Goal: Transaction & Acquisition: Purchase product/service

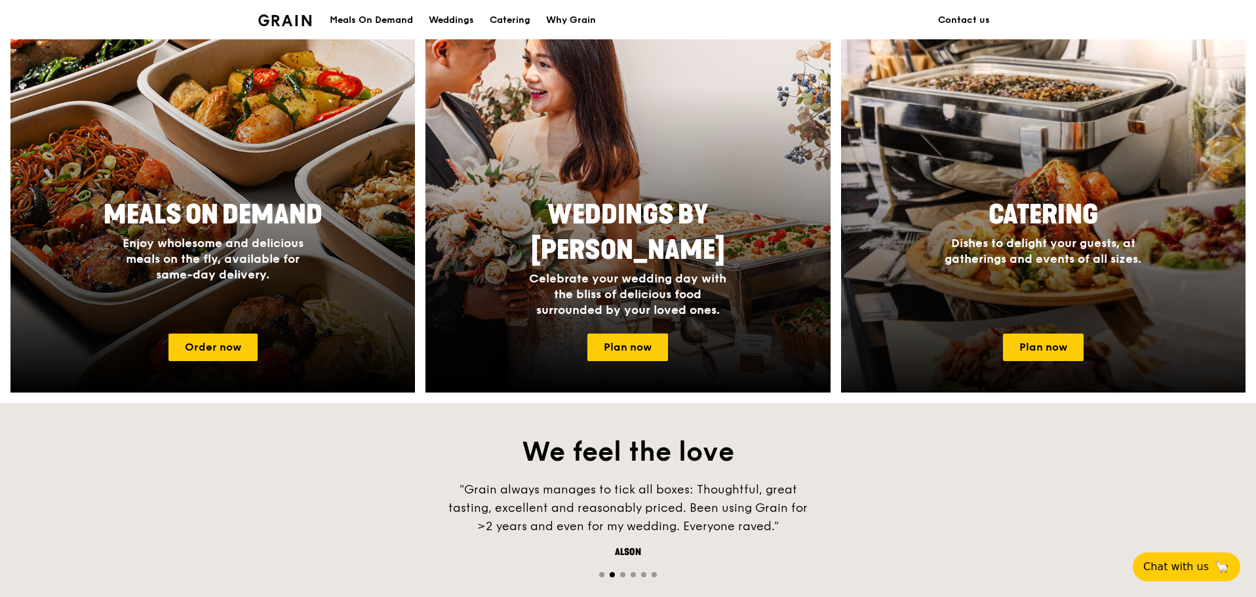
scroll to position [787, 0]
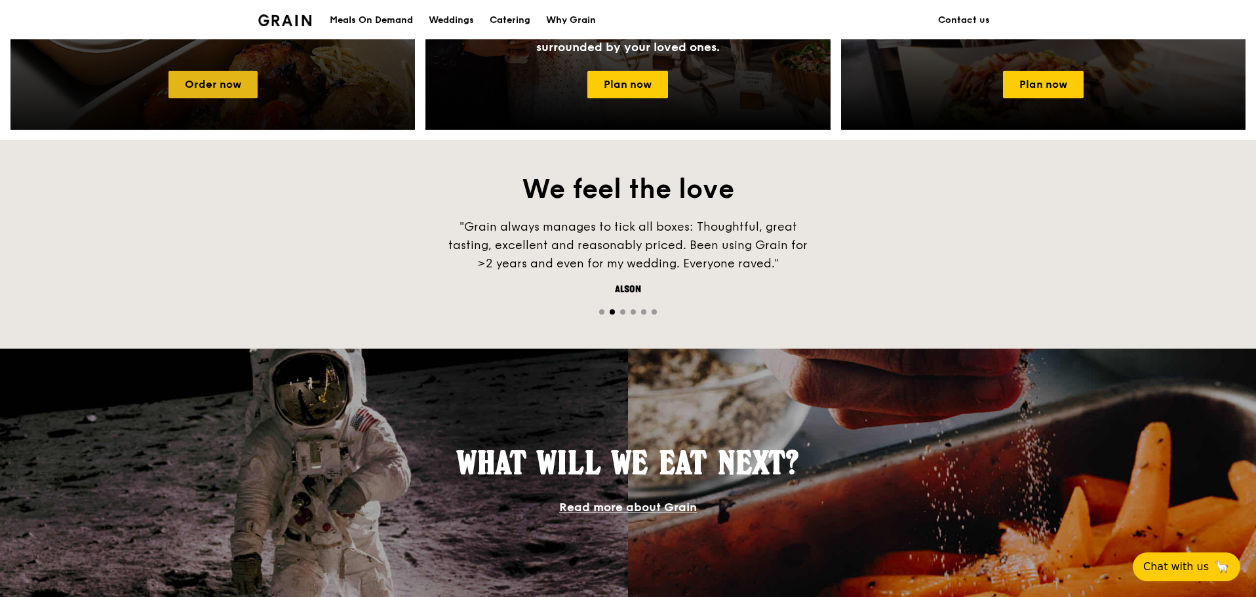
click at [205, 73] on link "Order now" at bounding box center [212, 85] width 89 height 28
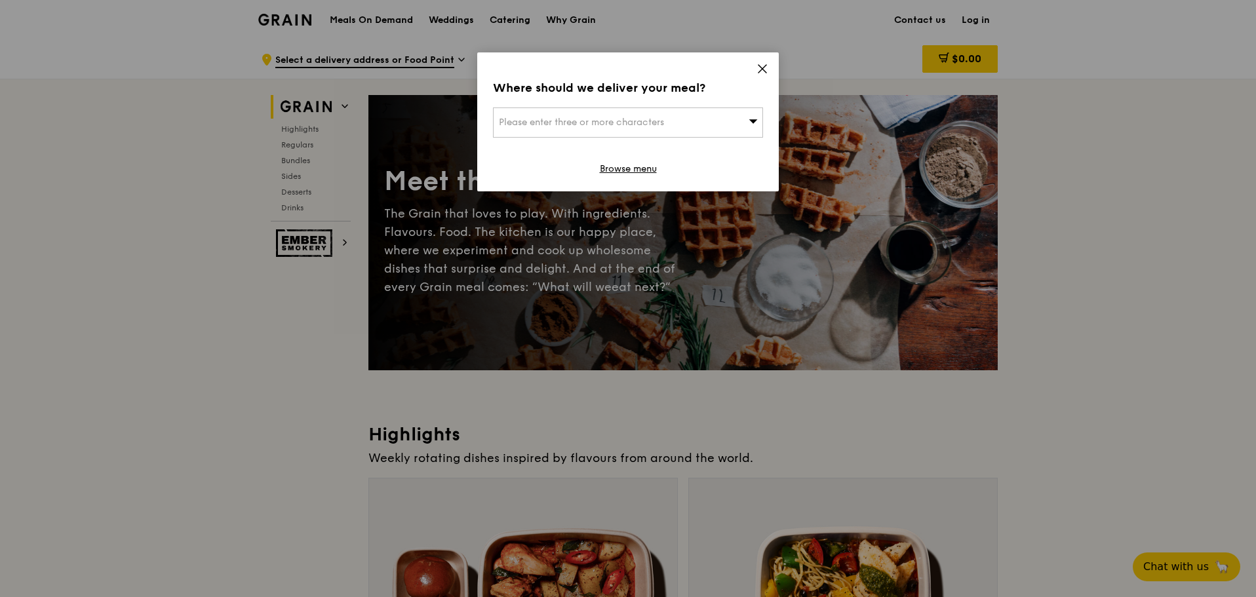
click at [730, 113] on div "Please enter three or more characters" at bounding box center [628, 123] width 270 height 30
click at [687, 128] on input "search" at bounding box center [628, 122] width 269 height 29
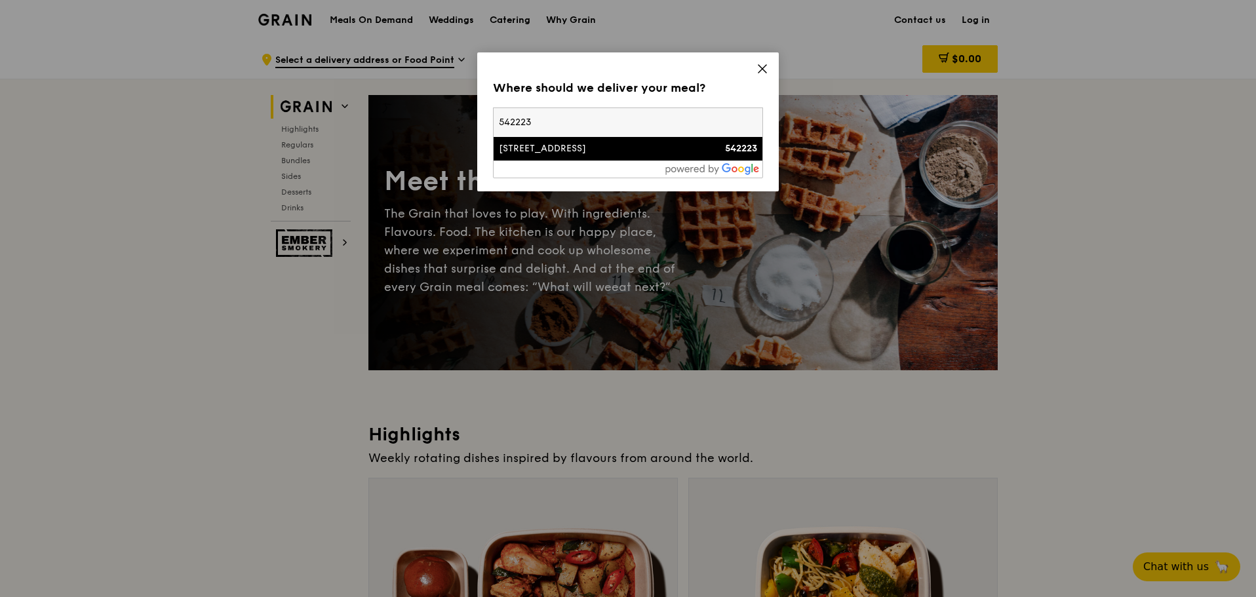
type input "542223"
click at [661, 141] on li "[STREET_ADDRESS] 542223" at bounding box center [628, 149] width 269 height 24
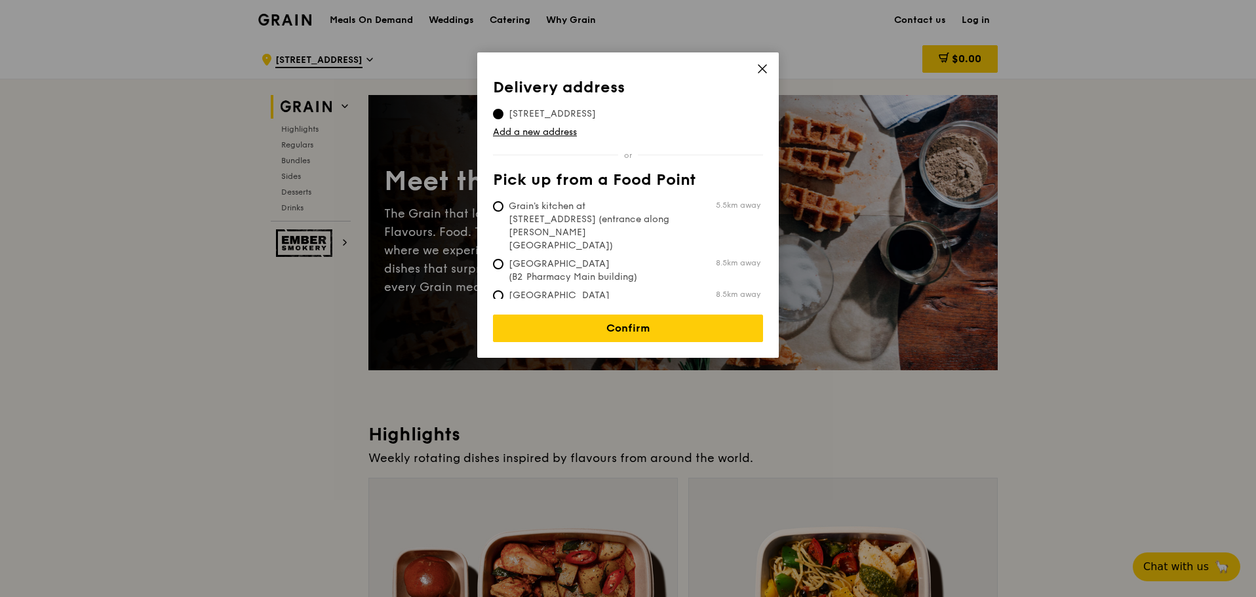
drag, startPoint x: 763, startPoint y: 69, endPoint x: 711, endPoint y: 123, distance: 75.1
click at [711, 123] on div "Delivery address Pick up from a Food Point Delivery address [STREET_ADDRESS] Ad…" at bounding box center [628, 204] width 302 height 305
click at [711, 123] on td "Add a new address" at bounding box center [628, 130] width 270 height 18
click at [612, 115] on span "[STREET_ADDRESS]" at bounding box center [552, 114] width 119 height 13
click at [503, 115] on input "[STREET_ADDRESS]" at bounding box center [498, 114] width 10 height 10
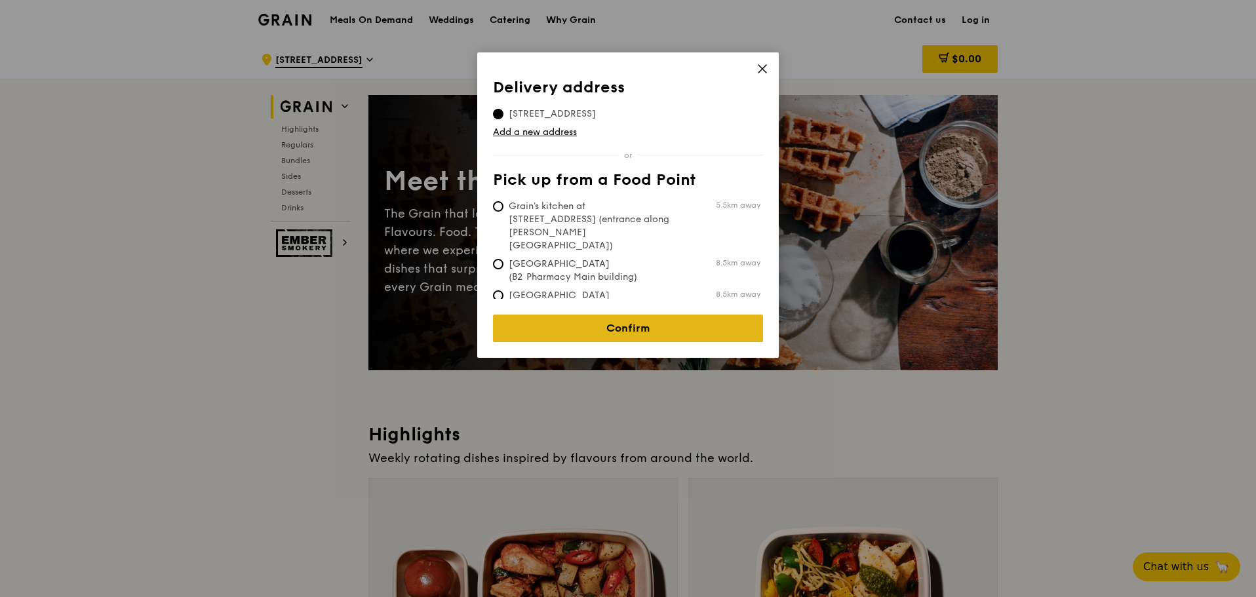
click at [631, 323] on link "Confirm" at bounding box center [628, 329] width 270 height 28
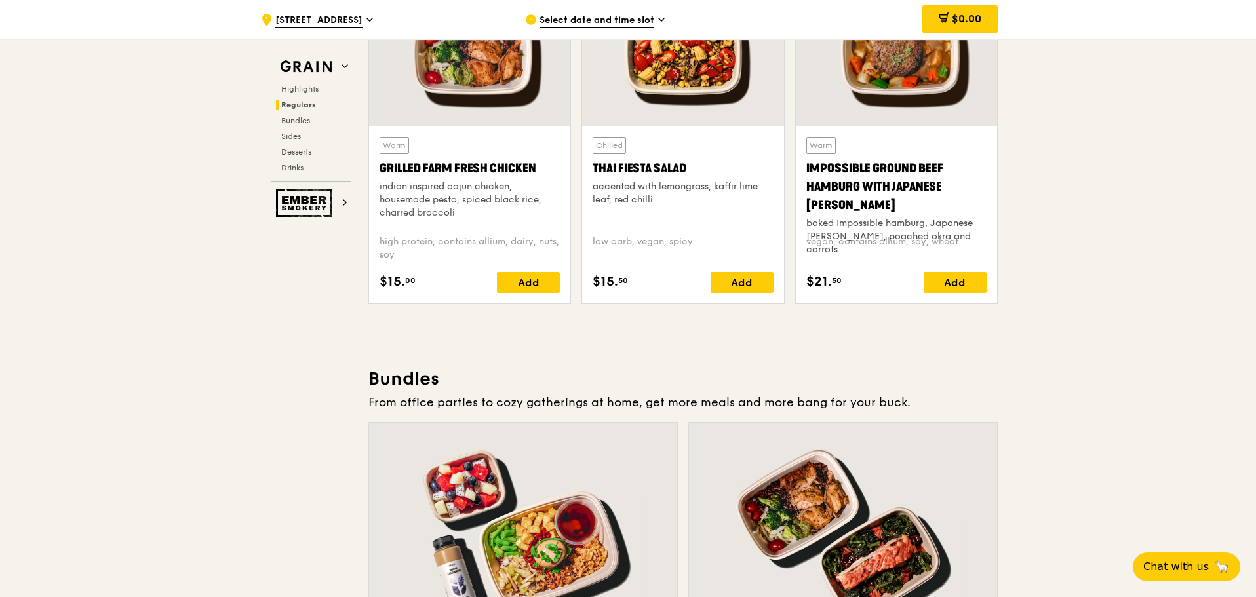
scroll to position [1835, 0]
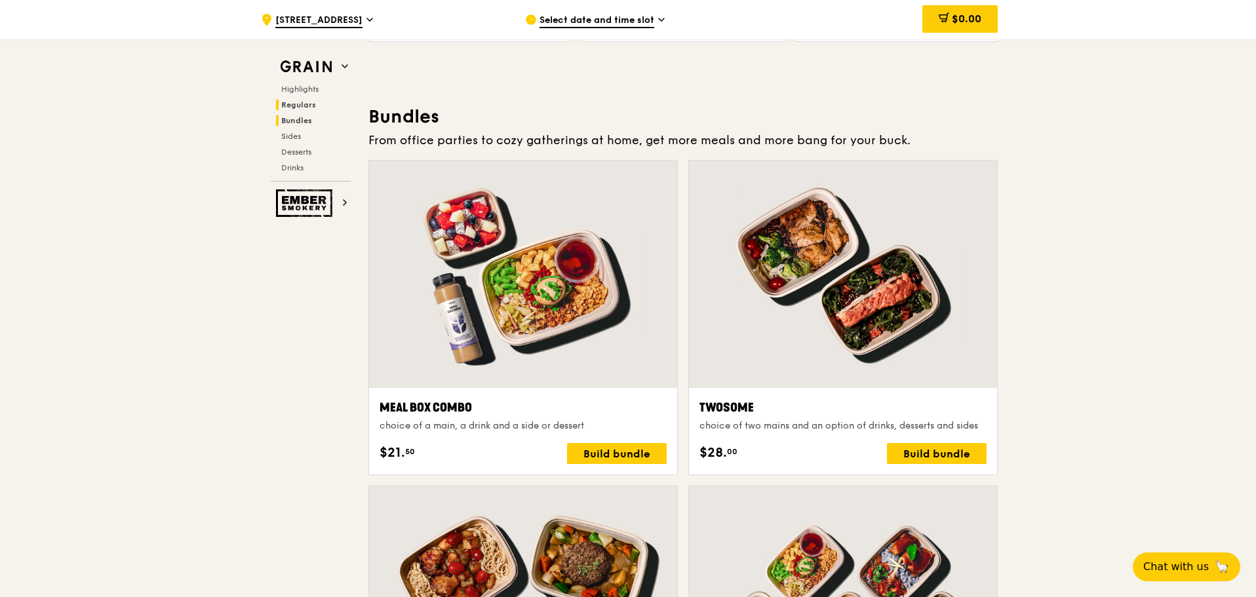
click at [306, 121] on span "Bundles" at bounding box center [296, 120] width 31 height 9
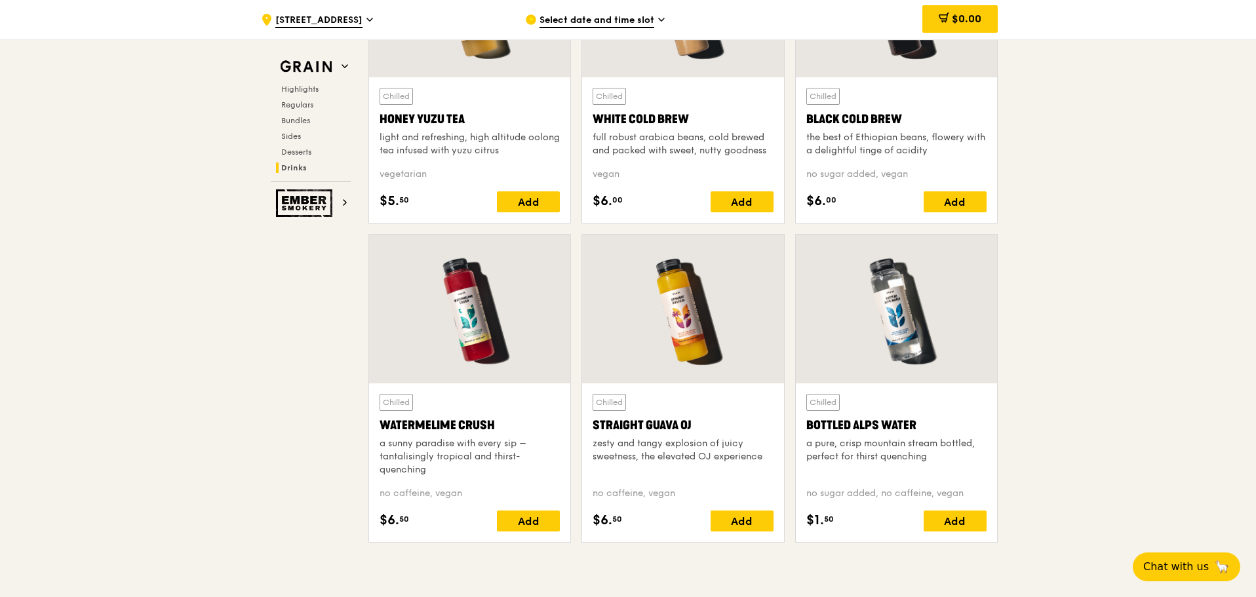
scroll to position [5283, 0]
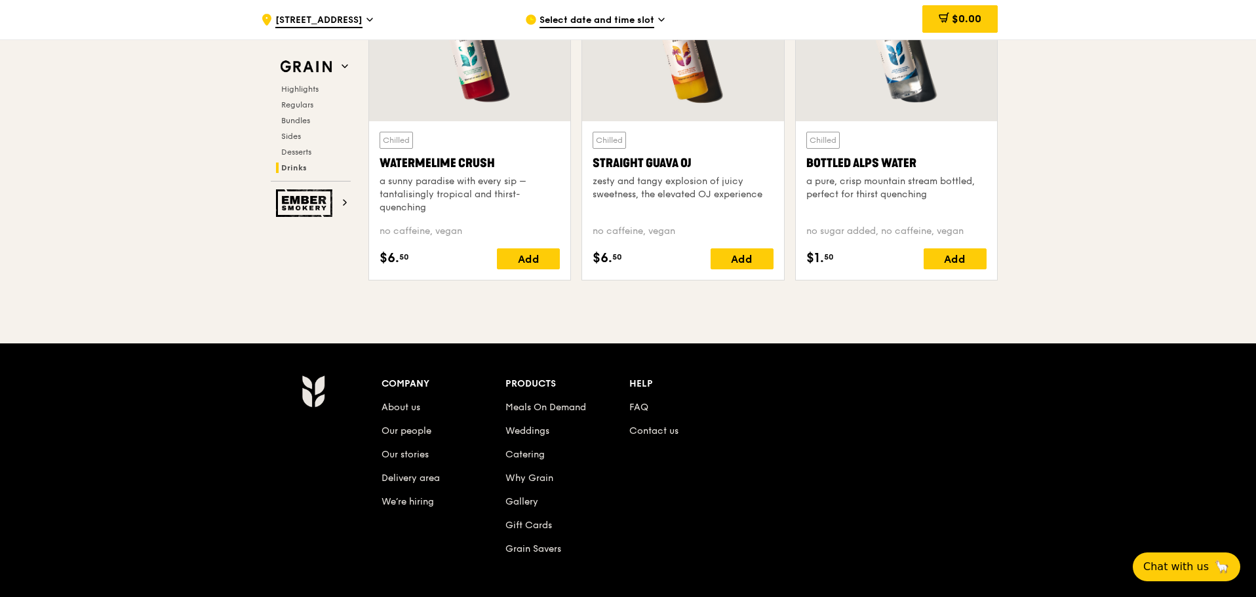
click at [654, 23] on div "Select date and time slot" at bounding box center [646, 19] width 243 height 39
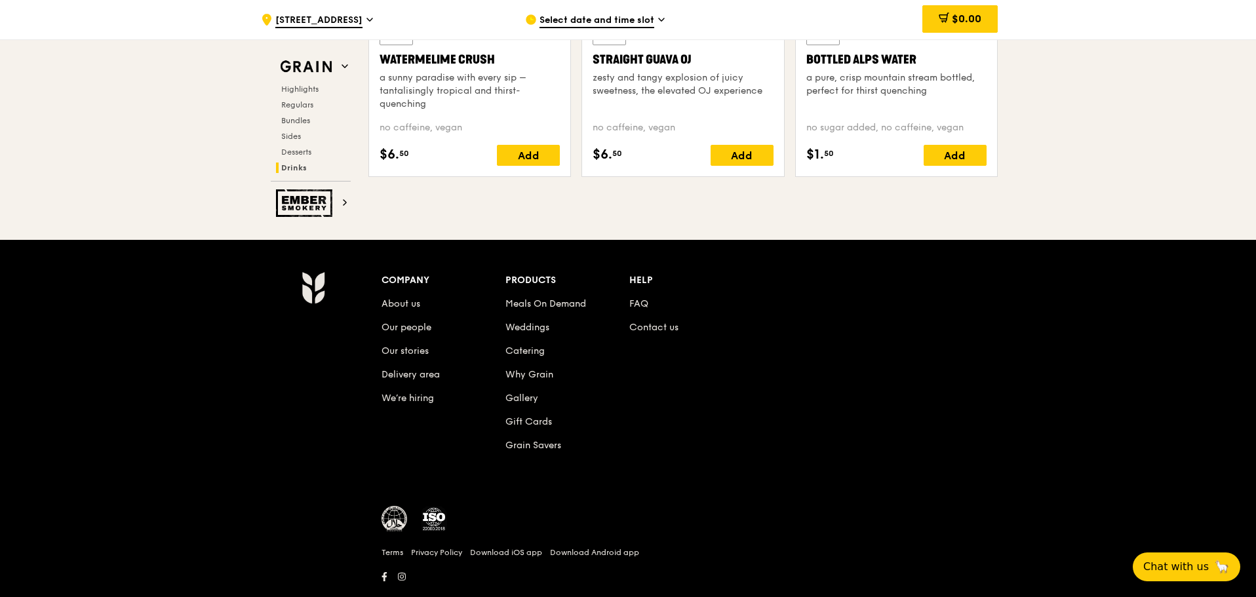
scroll to position [5418, 0]
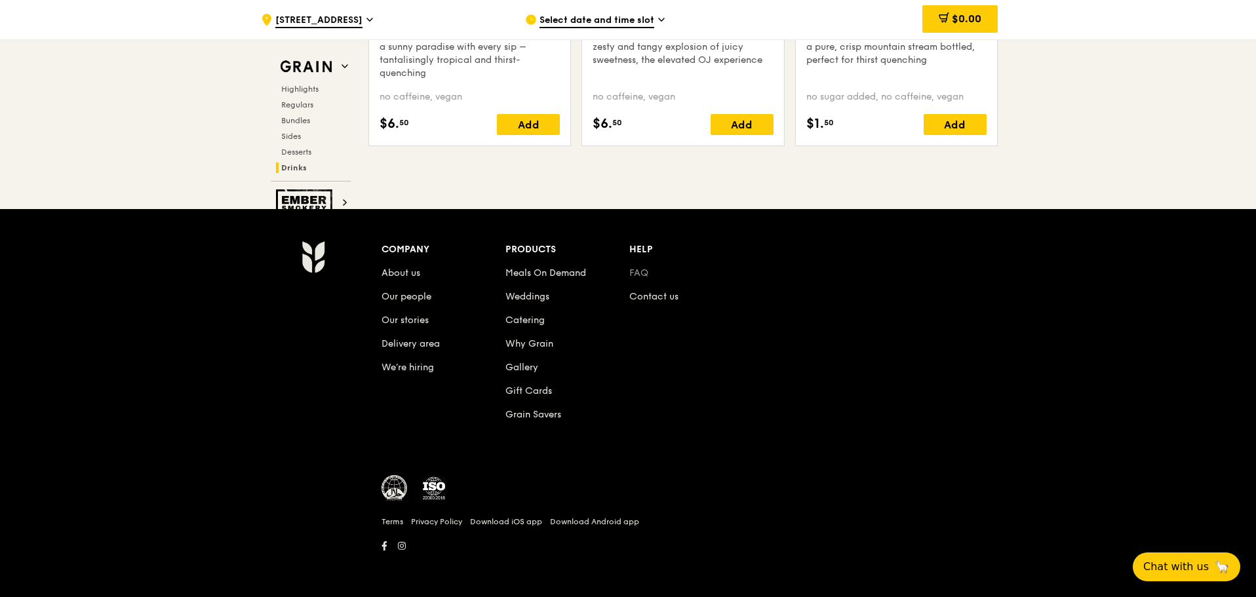
click at [643, 275] on link "FAQ" at bounding box center [638, 272] width 19 height 11
